Goal: Task Accomplishment & Management: Manage account settings

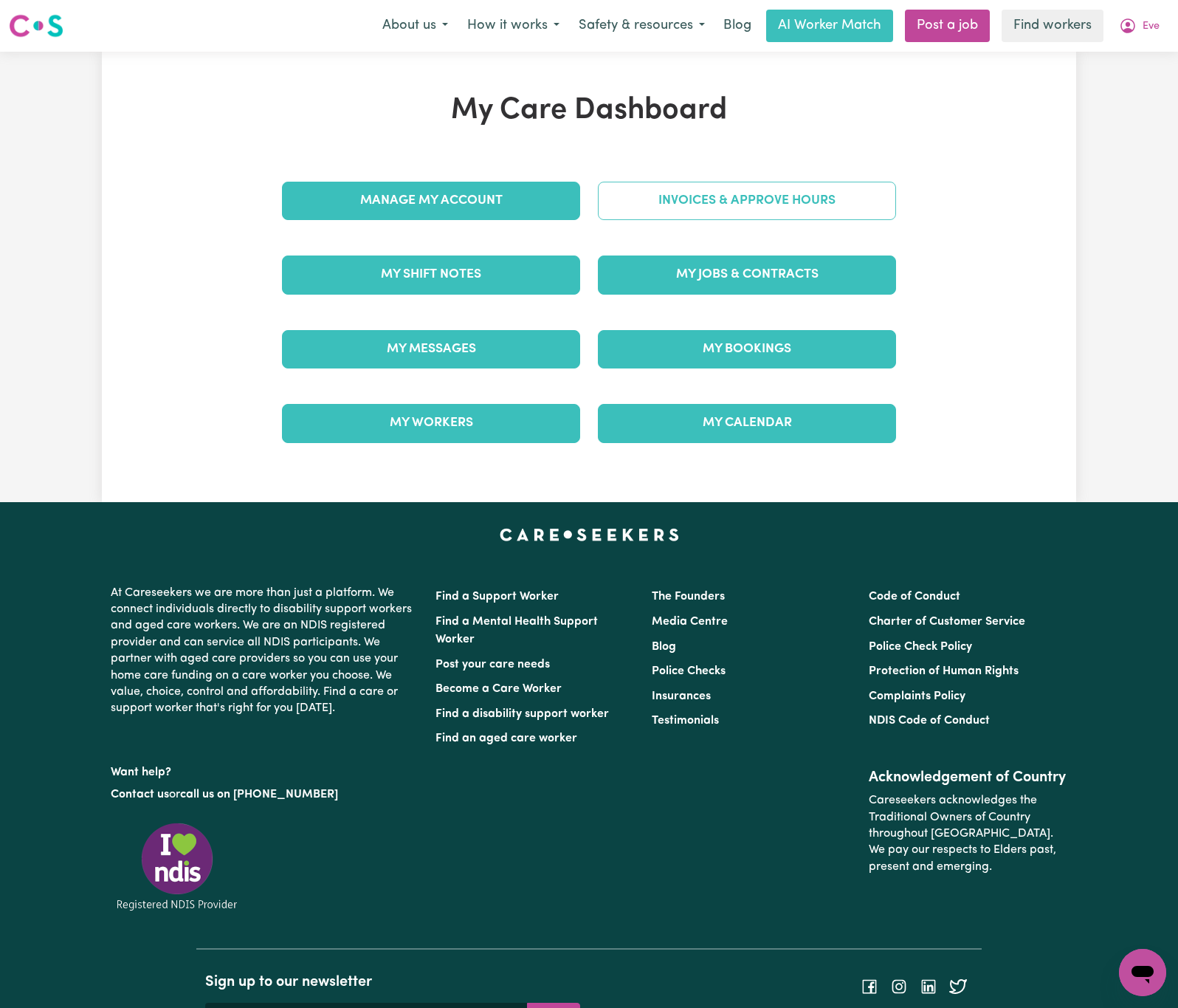
click at [780, 209] on link "Invoices & Approve Hours" at bounding box center [747, 200] width 298 height 39
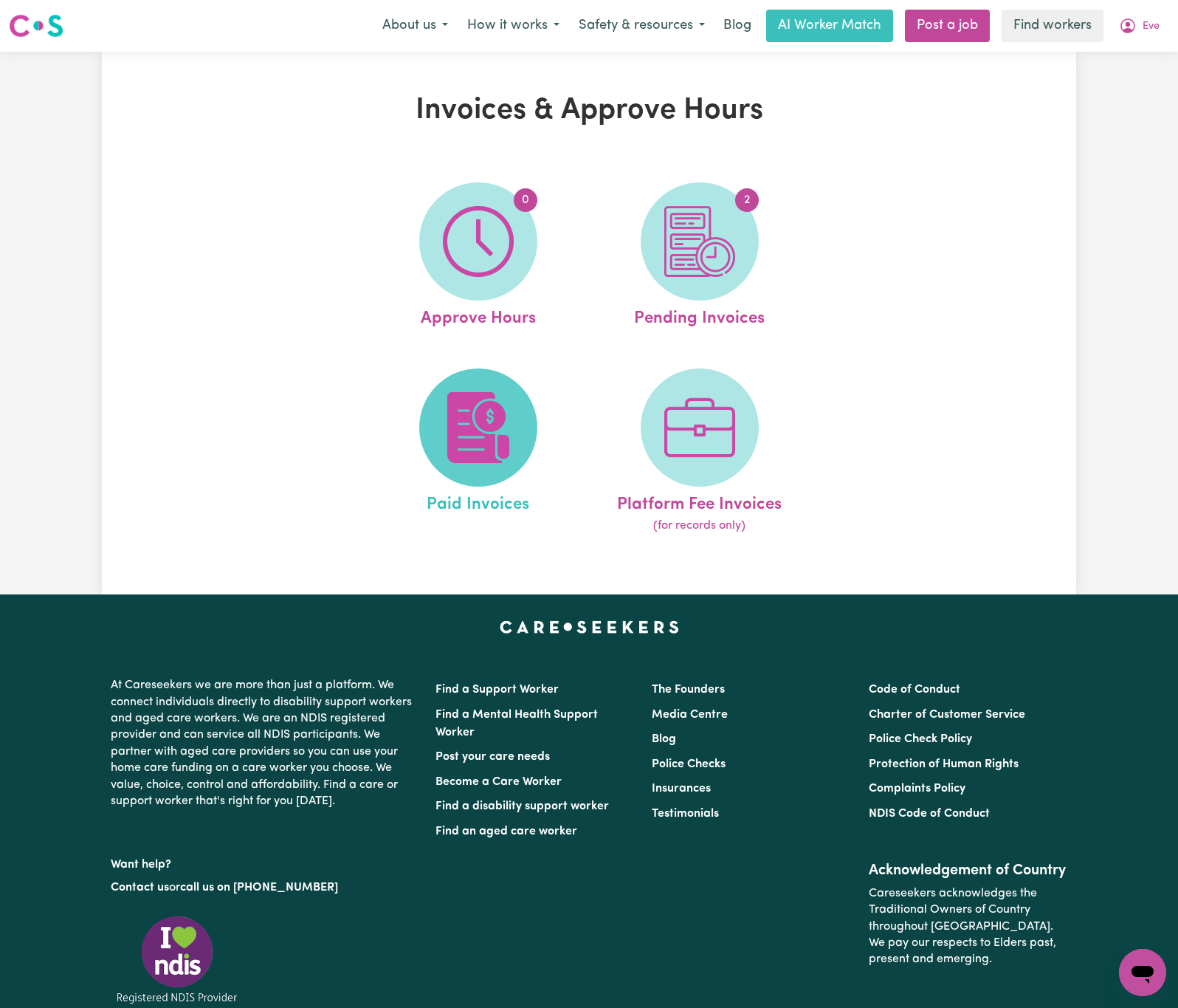
click at [481, 432] on img at bounding box center [478, 428] width 71 height 71
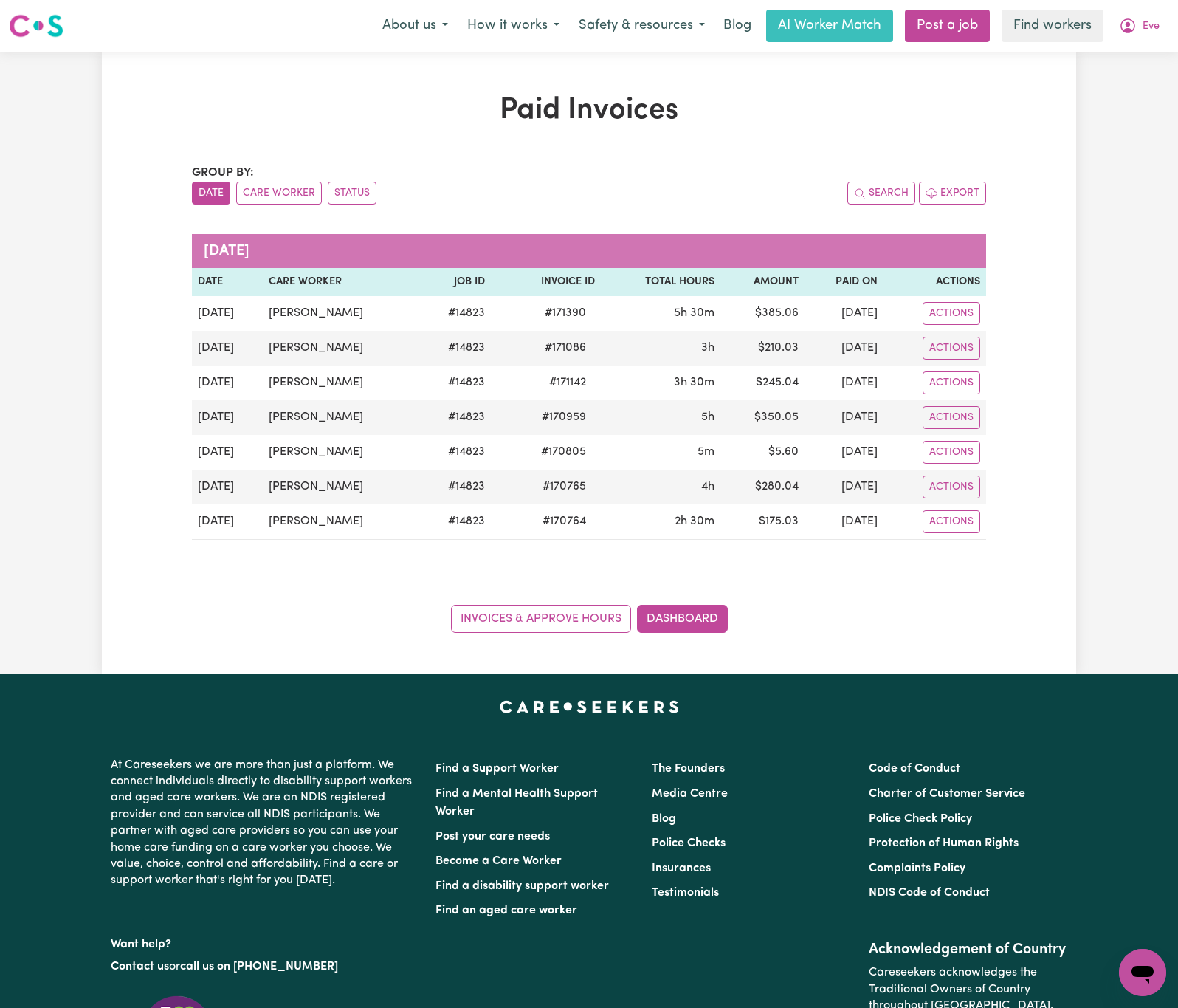
click at [923, 640] on div "Paid Invoices Group by: Date Care Worker Status Search Export [DATE] Date Care …" at bounding box center [589, 363] width 975 height 623
click at [1149, 25] on span "Eve" at bounding box center [1151, 26] width 17 height 16
click at [1143, 53] on link "My Dashboard" at bounding box center [1110, 57] width 116 height 28
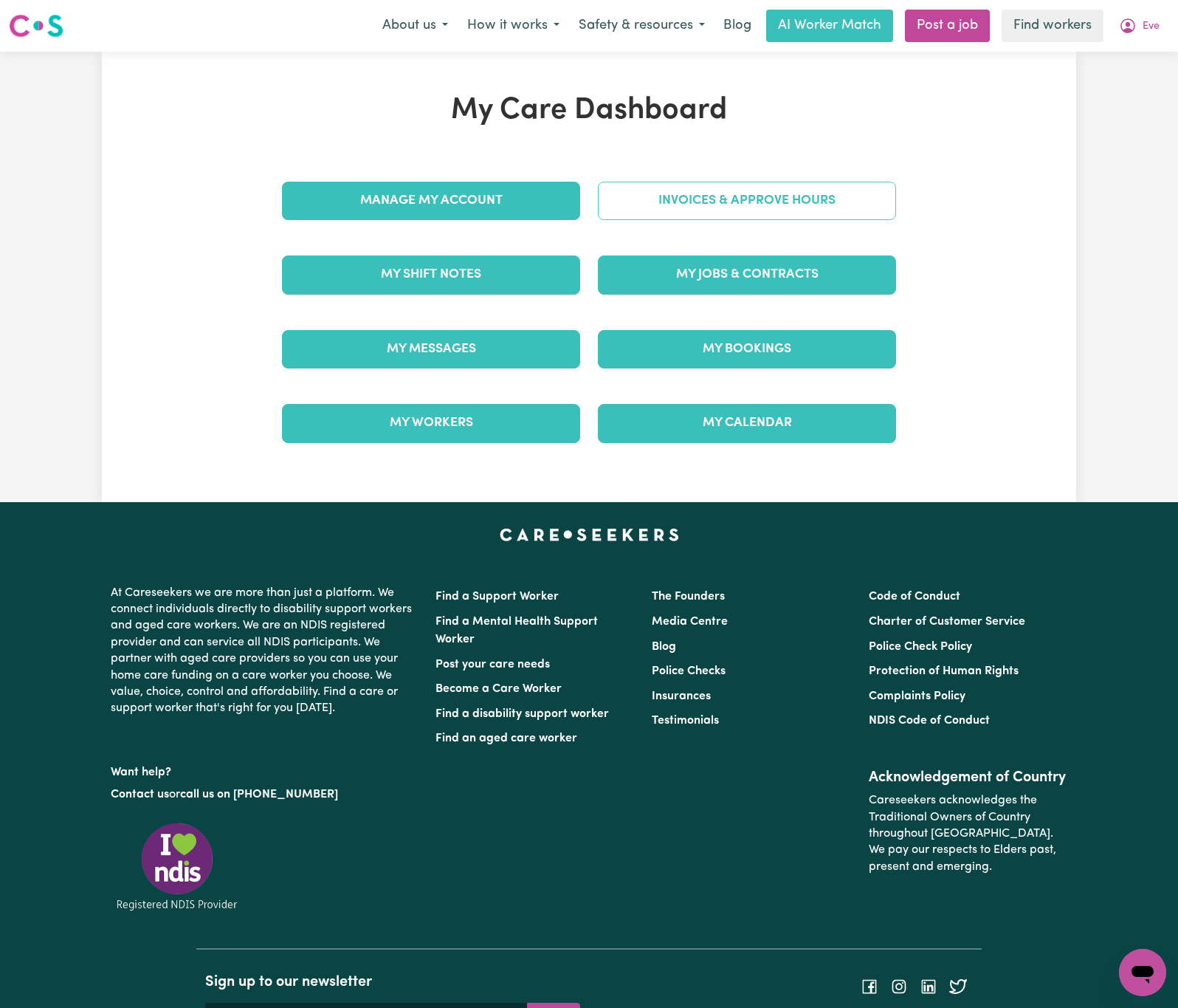
click at [864, 208] on link "Invoices & Approve Hours" at bounding box center [747, 200] width 298 height 39
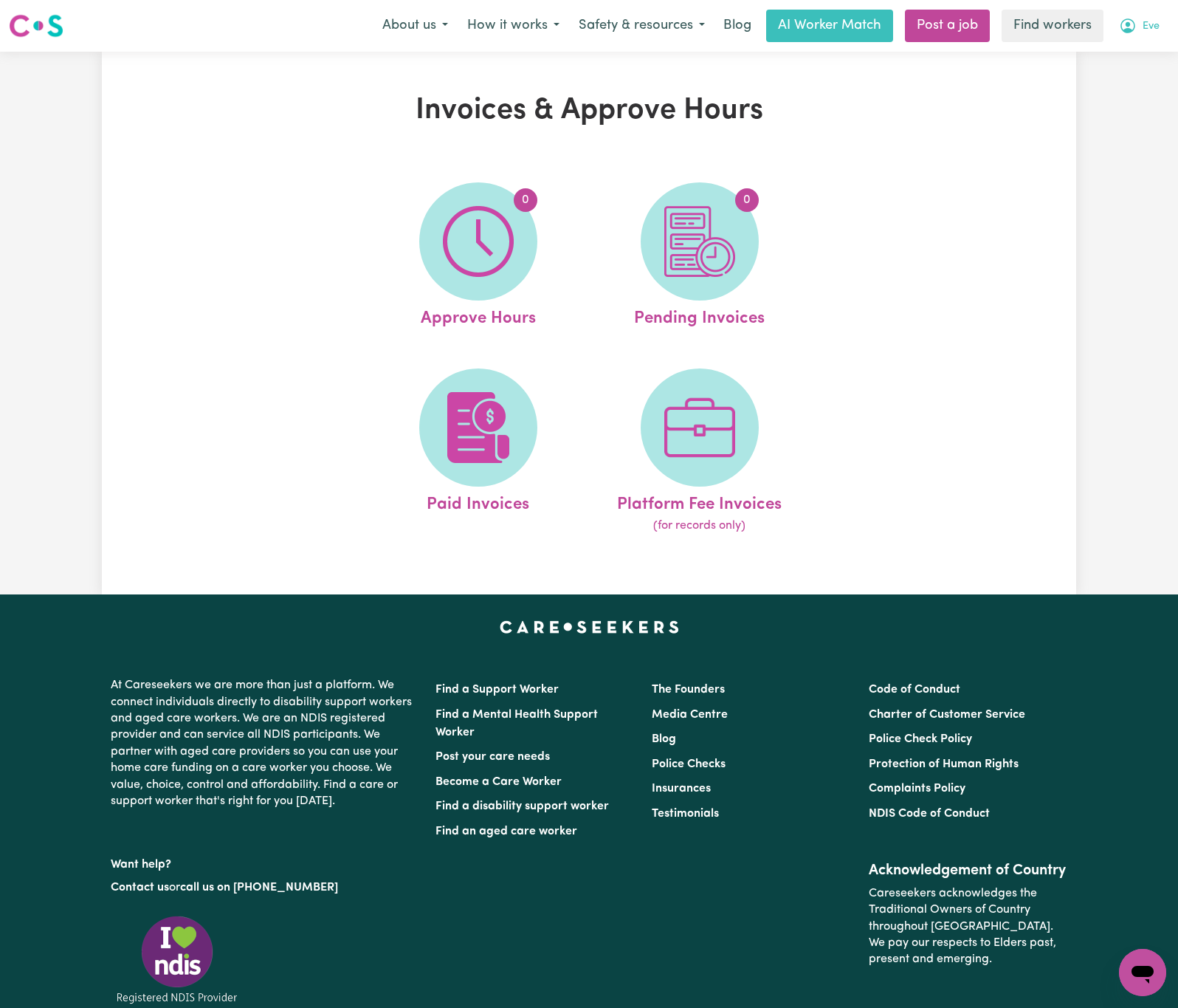
click at [1164, 20] on button "Eve" at bounding box center [1139, 26] width 60 height 31
click at [1146, 80] on link "Logout" at bounding box center [1110, 85] width 116 height 28
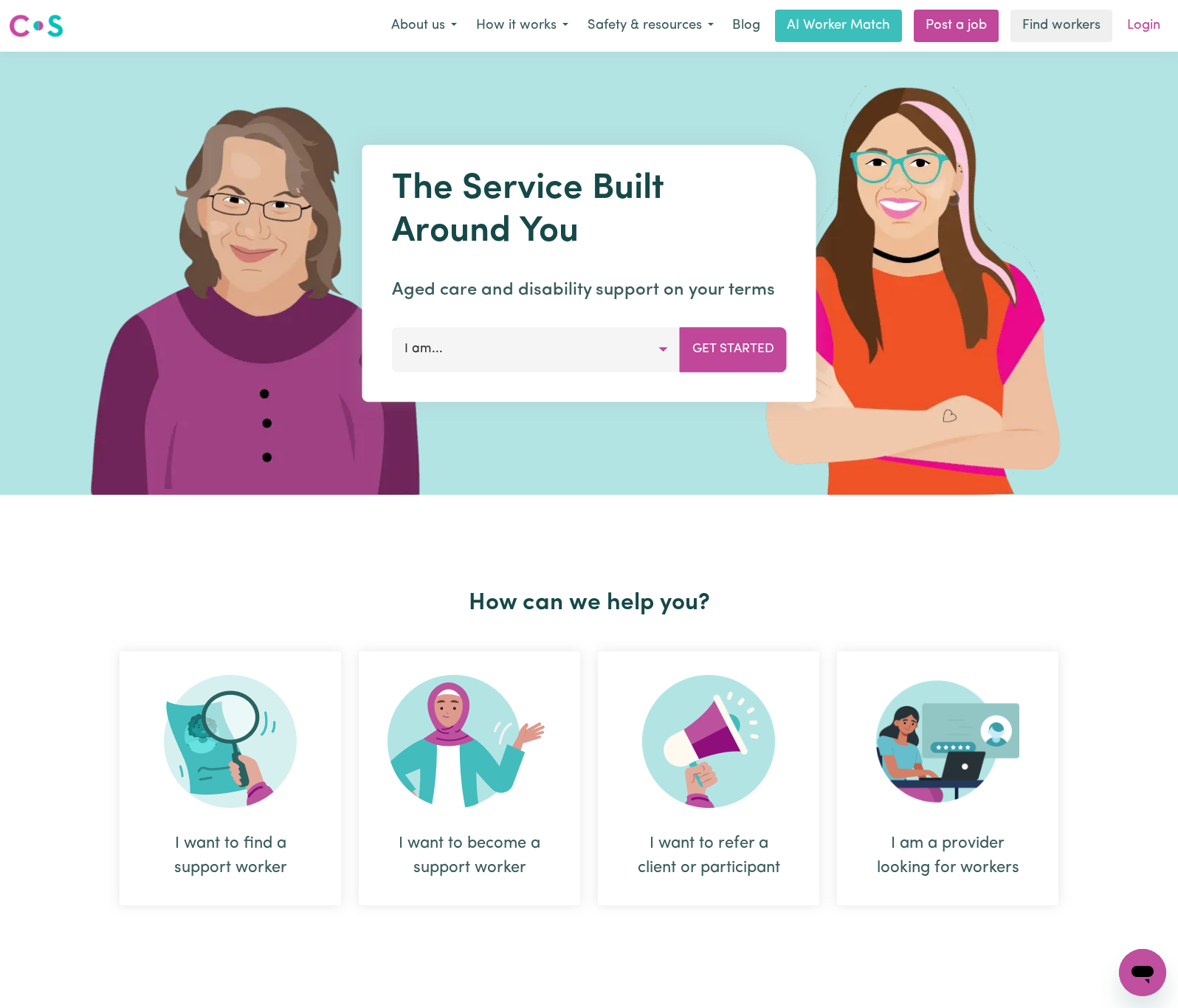
click at [1124, 20] on link "Login" at bounding box center [1143, 26] width 51 height 32
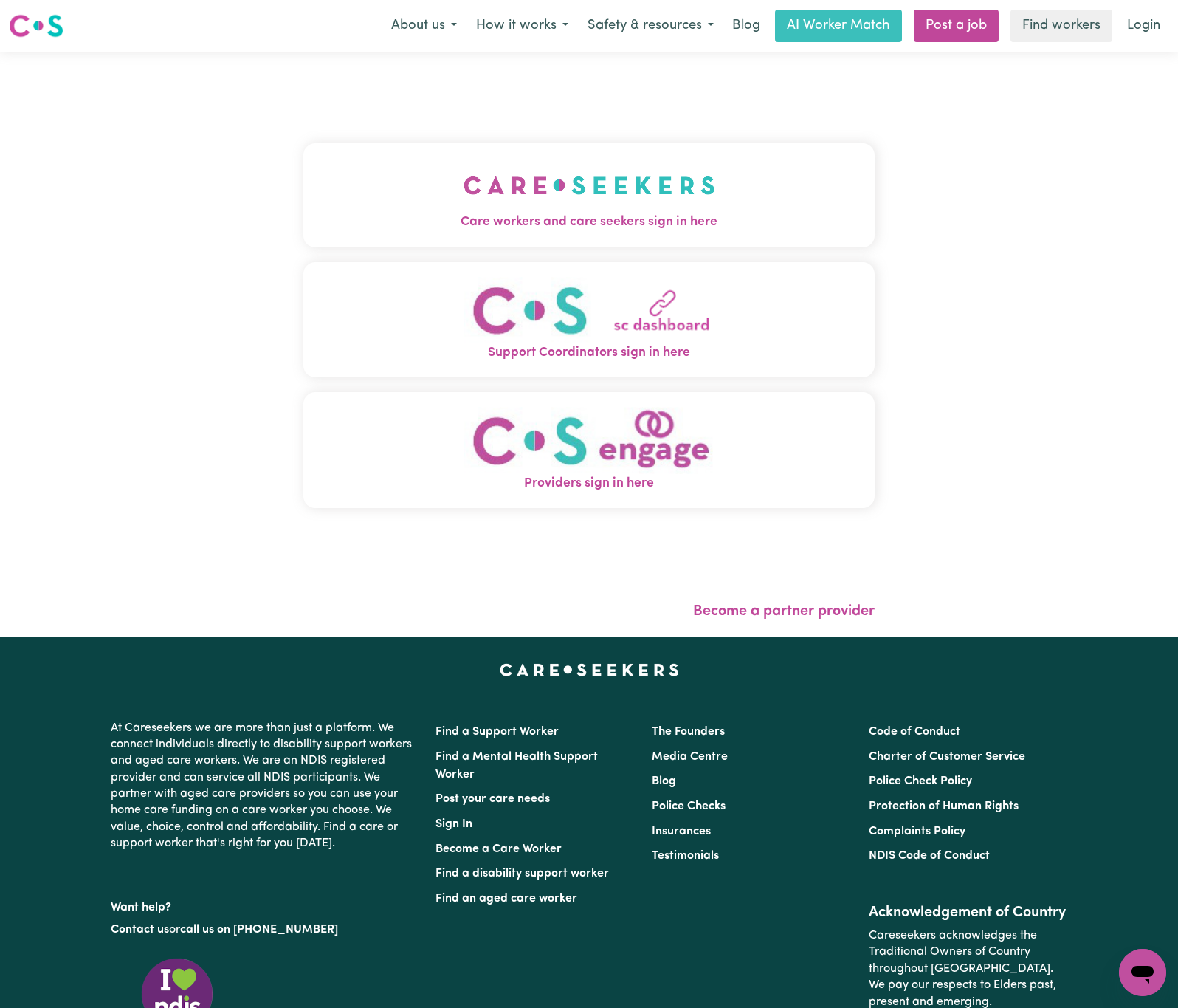
click at [413, 147] on button "Care workers and care seekers sign in here" at bounding box center [589, 195] width 571 height 104
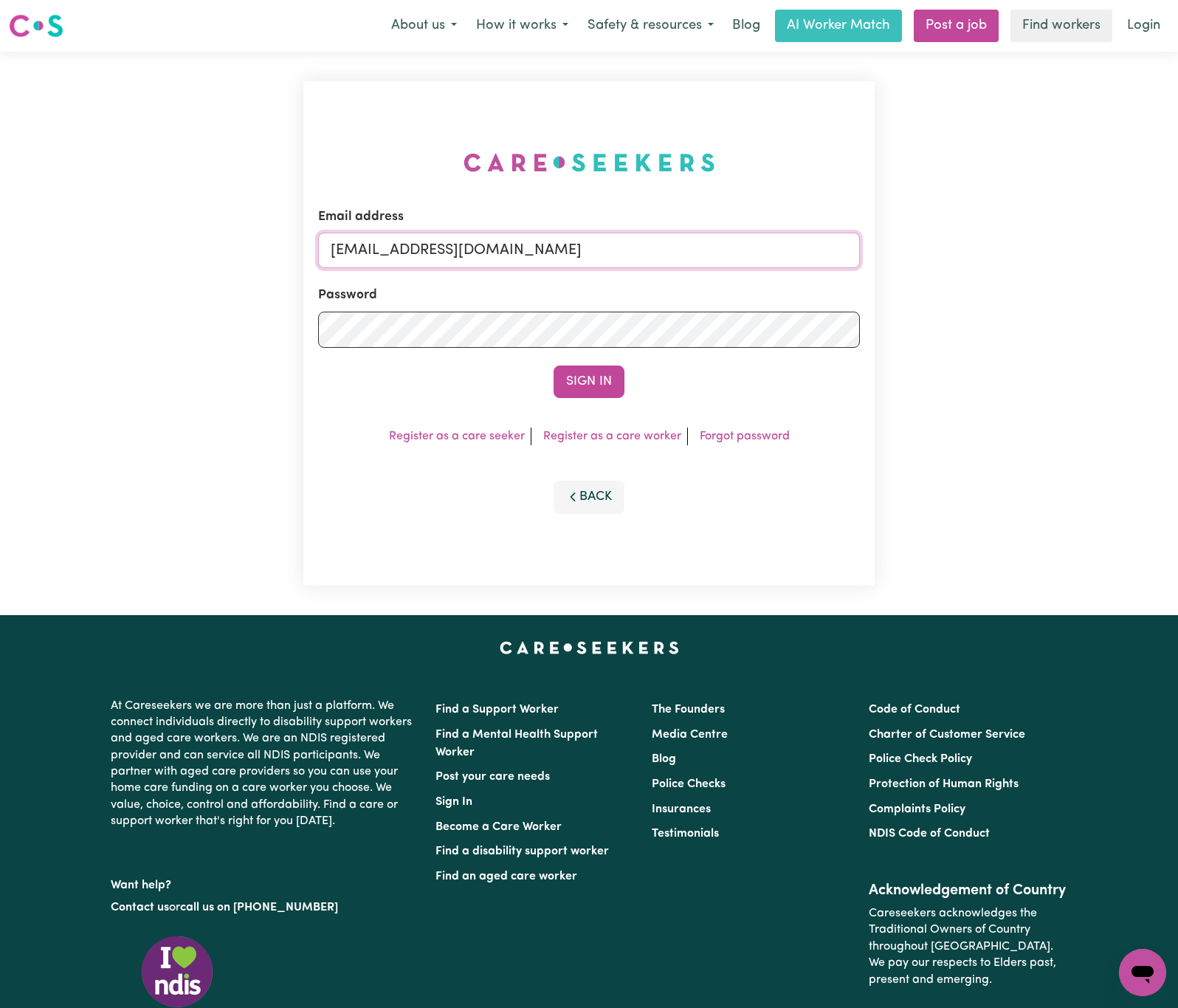
drag, startPoint x: 407, startPoint y: 244, endPoint x: 1028, endPoint y: 244, distance: 621.0
click at [1015, 246] on div "Email address [EMAIL_ADDRESS][DOMAIN_NAME] Password Sign In Register as a care …" at bounding box center [589, 332] width 1178 height 563
paste input "[EMAIL_ADDRESS][DOMAIN_NAME]"
type input "superuser~[EMAIL_ADDRESS][DOMAIN_NAME]"
click at [554, 366] on button "Sign In" at bounding box center [589, 382] width 71 height 32
